Goal: Information Seeking & Learning: Learn about a topic

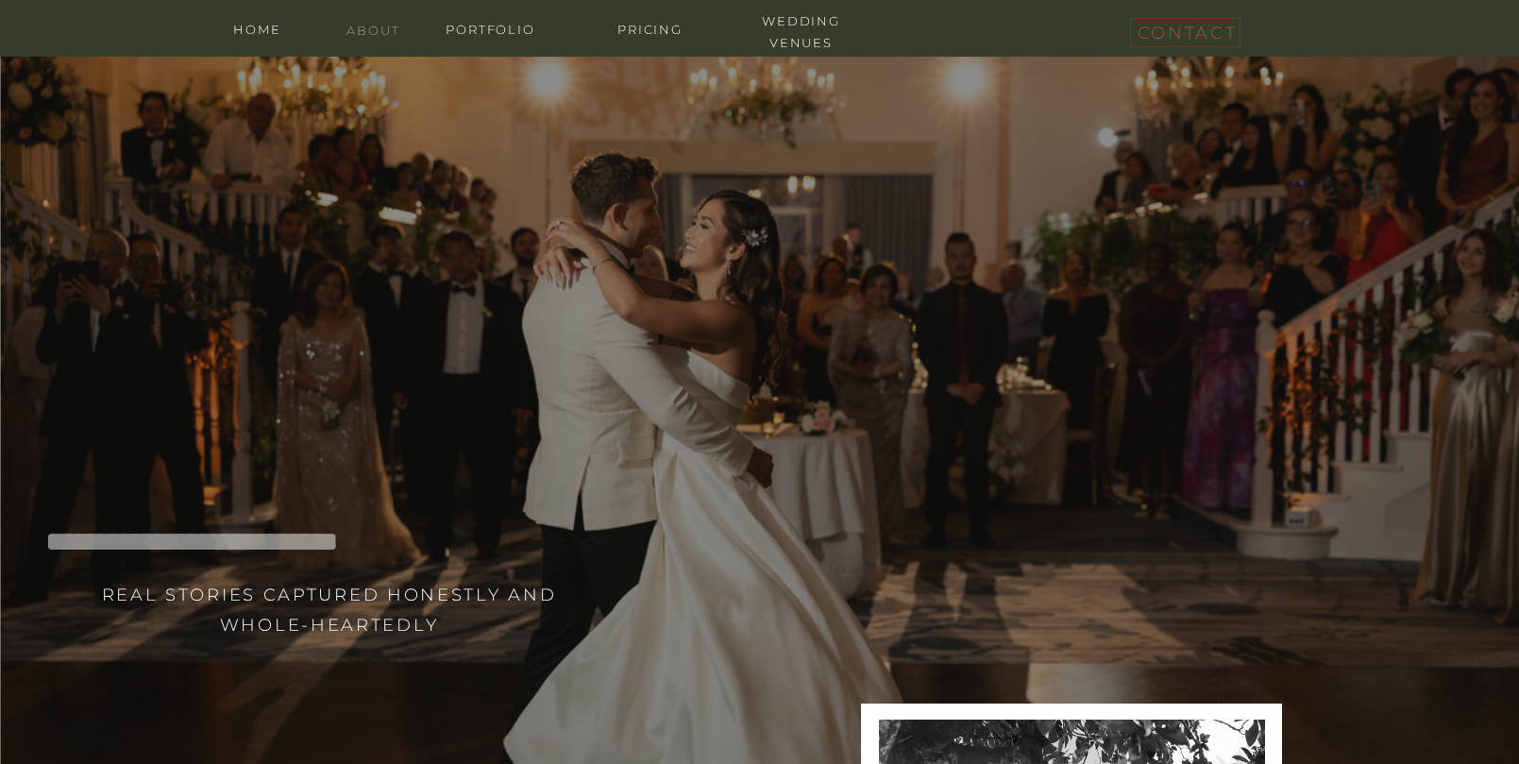
click at [378, 34] on nav "about" at bounding box center [374, 29] width 76 height 18
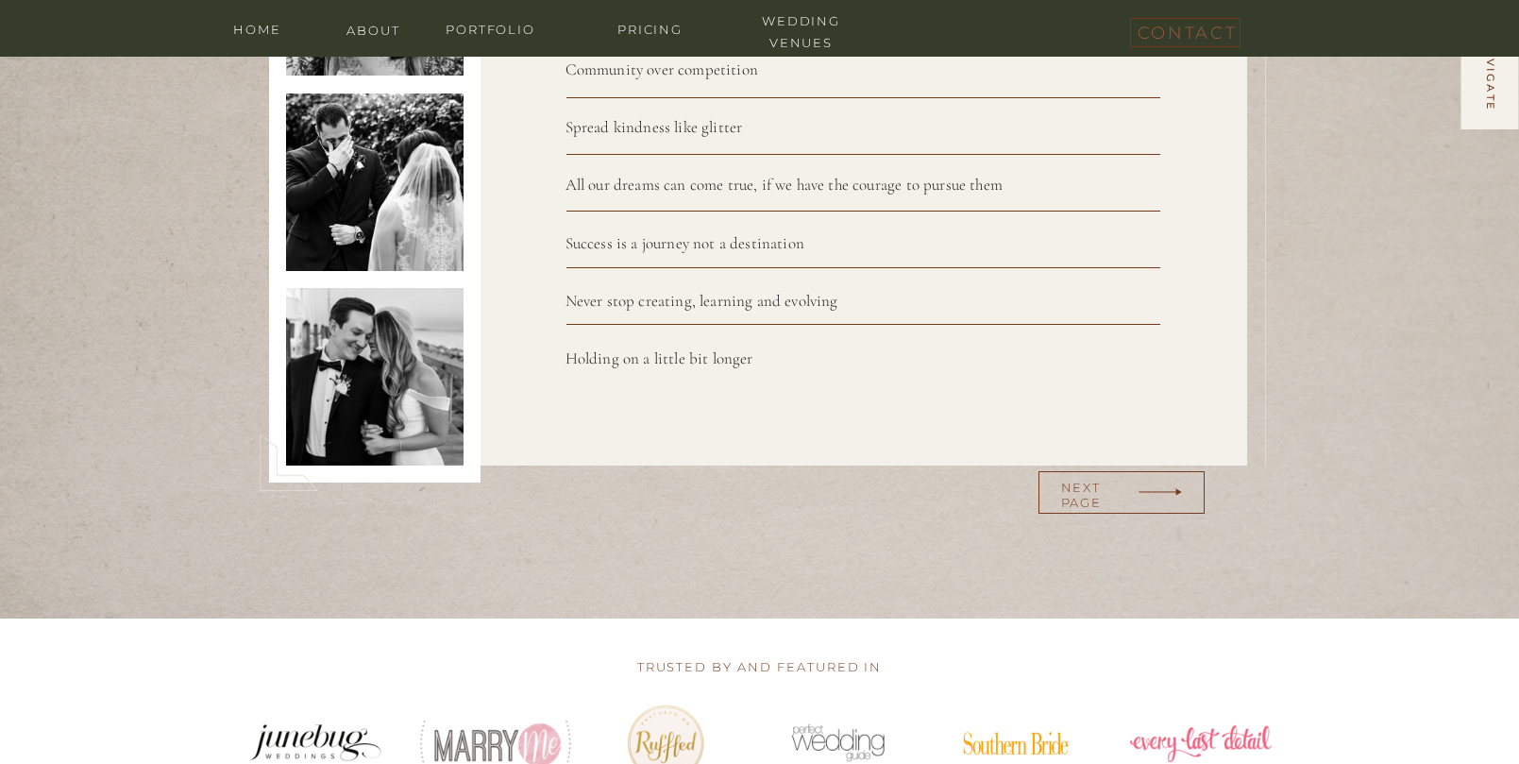
scroll to position [3209, 0]
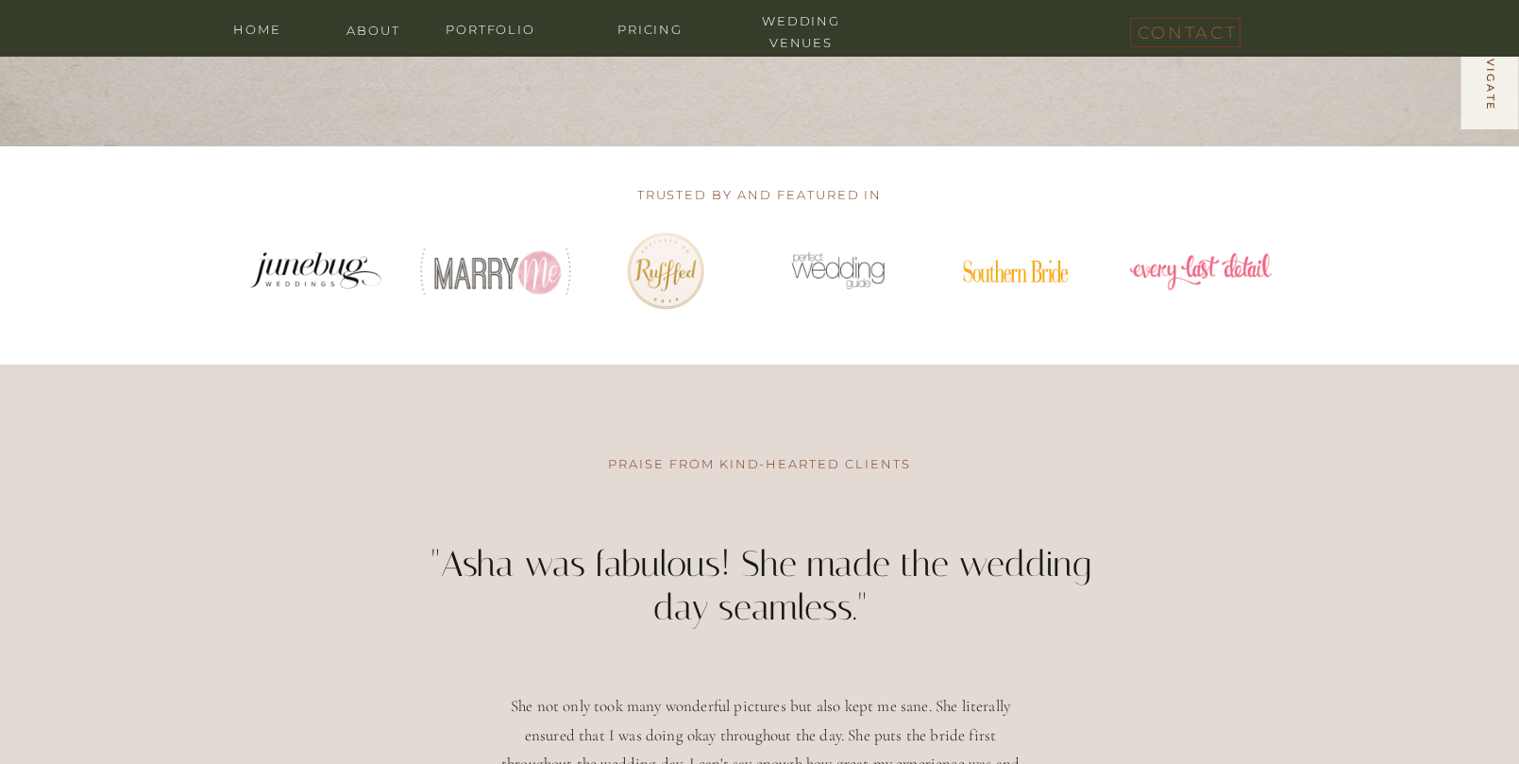
drag, startPoint x: 518, startPoint y: 261, endPoint x: 502, endPoint y: 269, distance: 17.7
click at [502, 269] on div at bounding box center [494, 271] width 161 height 46
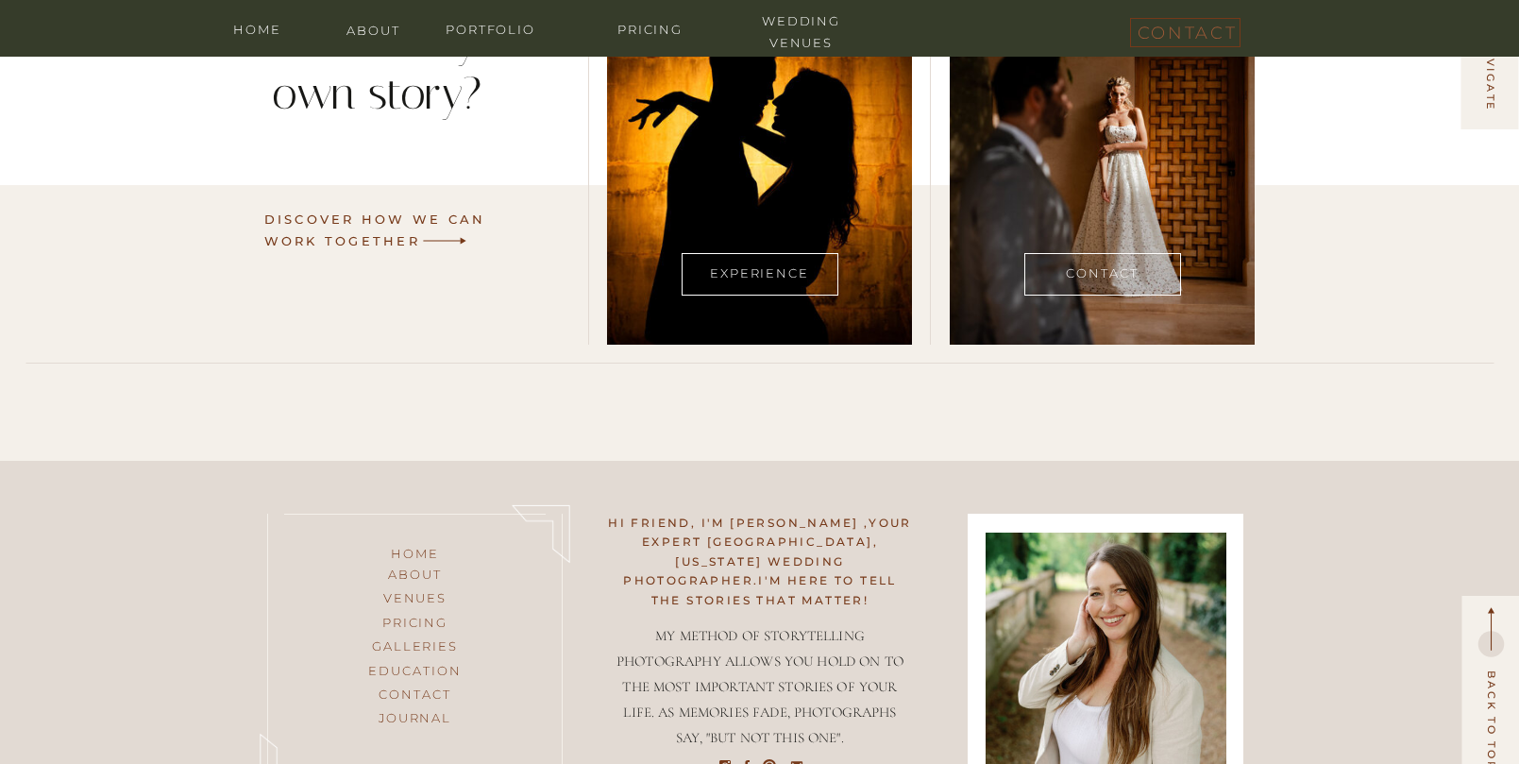
scroll to position [4908, 0]
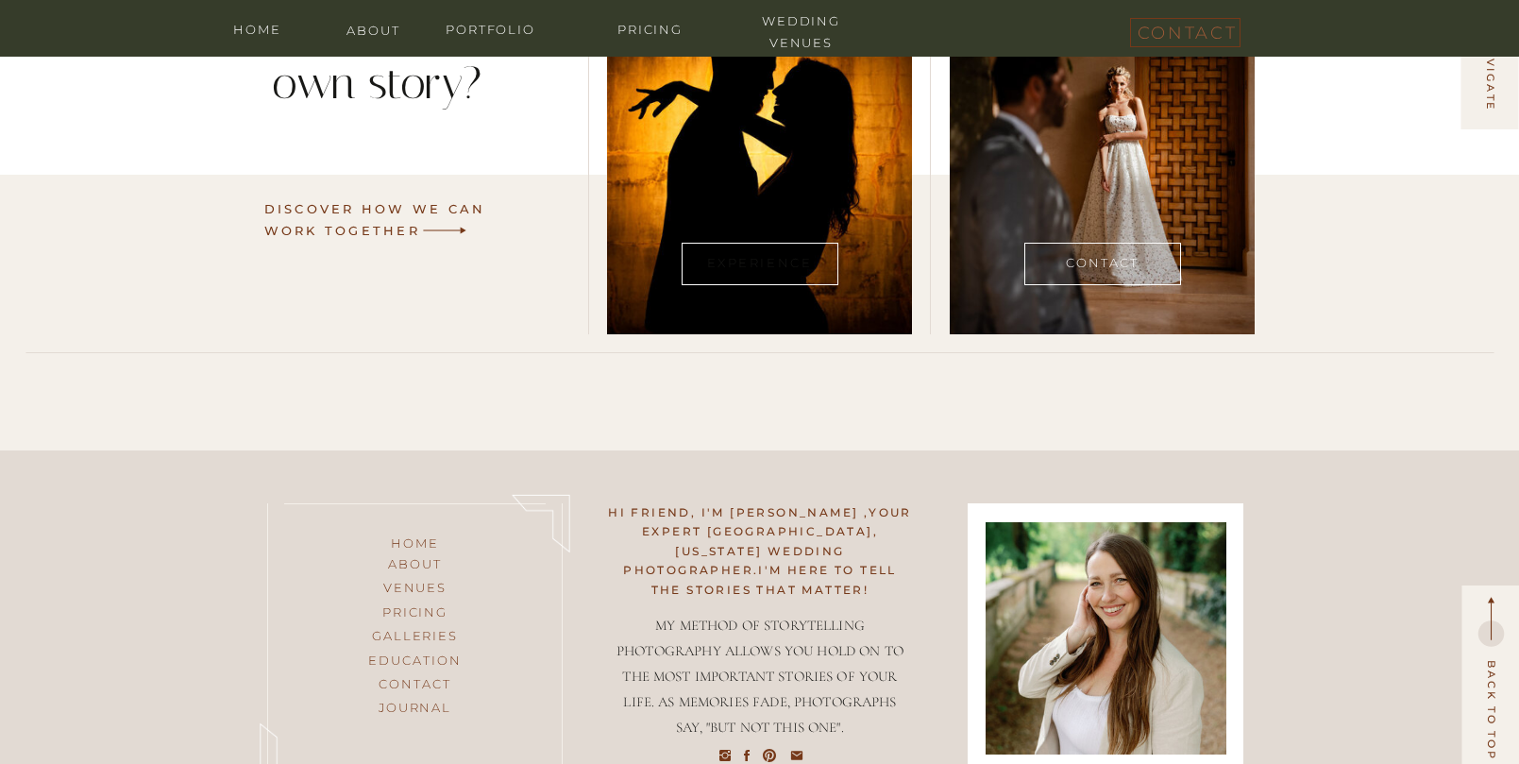
click at [746, 265] on h3 "Experience" at bounding box center [760, 264] width 176 height 24
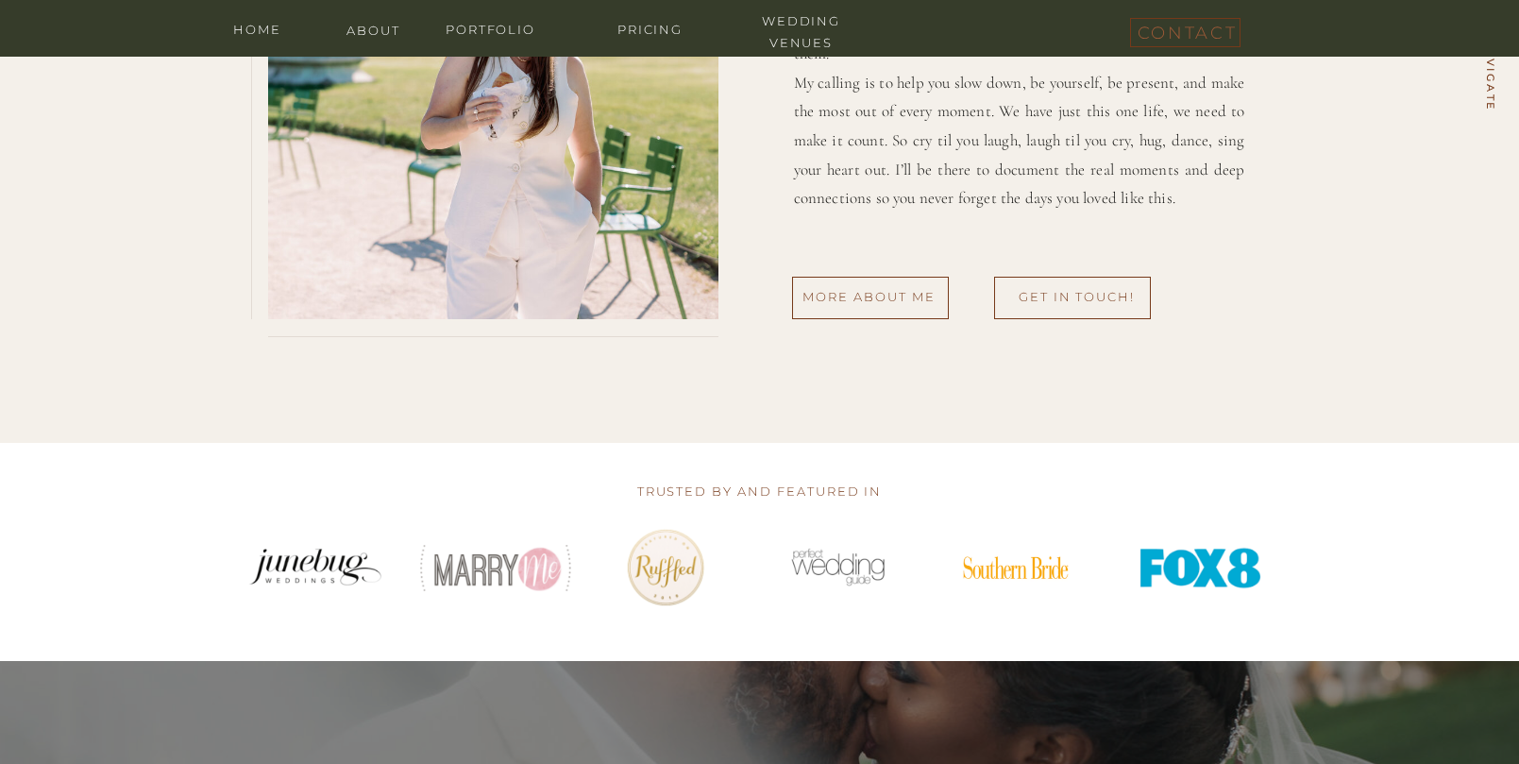
scroll to position [7928, 0]
